Goal: Find specific page/section: Find specific page/section

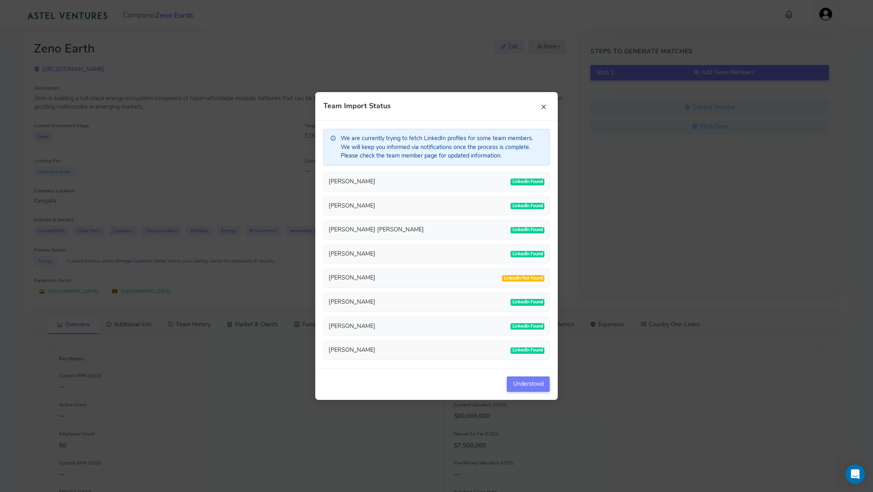
click at [545, 108] on button "×" at bounding box center [544, 106] width 12 height 12
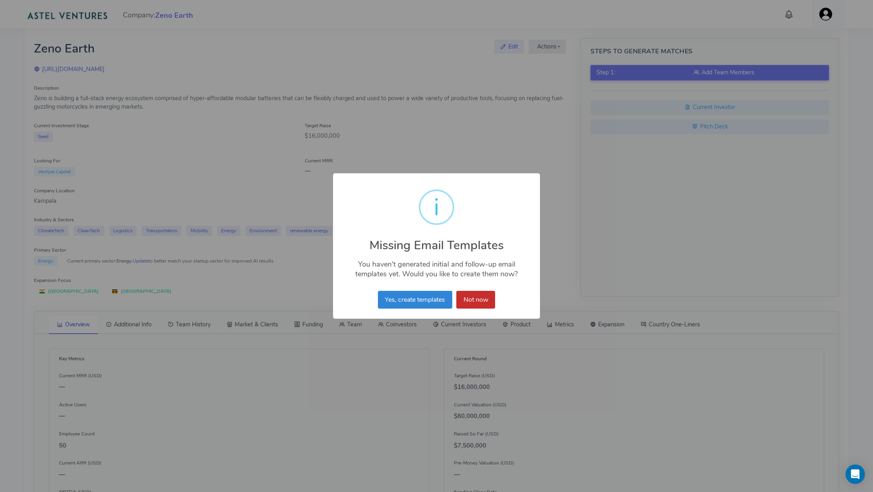
click at [479, 303] on button "Not now" at bounding box center [475, 300] width 39 height 18
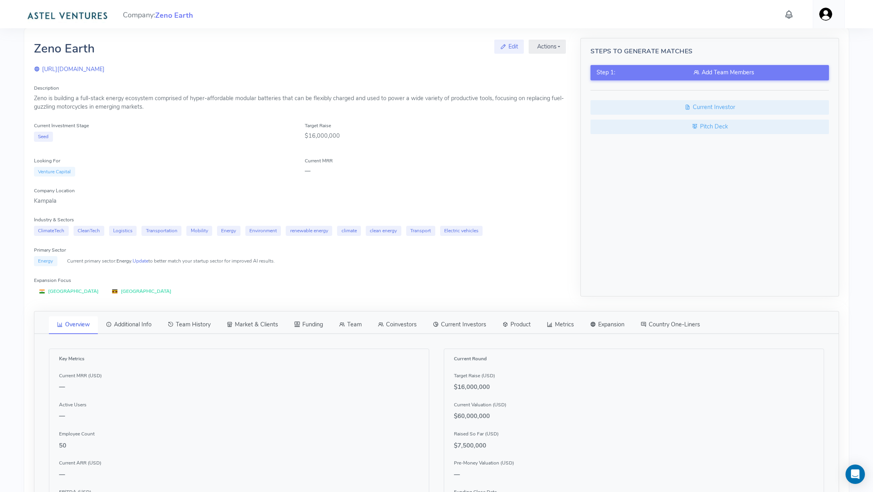
click at [65, 11] on img at bounding box center [67, 15] width 86 height 16
